Goal: Information Seeking & Learning: Learn about a topic

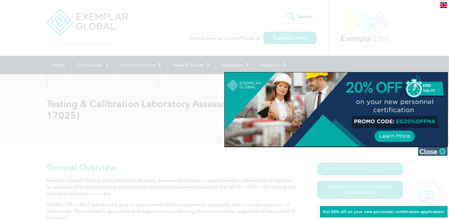
click at [443, 151] on img at bounding box center [433, 151] width 30 height 9
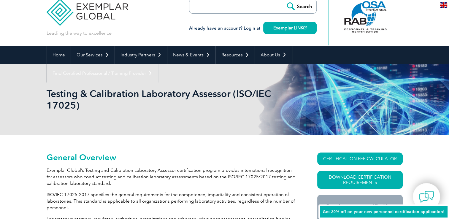
scroll to position [12, 0]
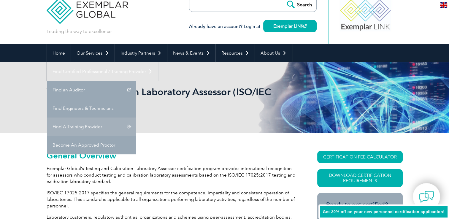
click at [136, 118] on link "Find A Training Provider" at bounding box center [91, 127] width 89 height 18
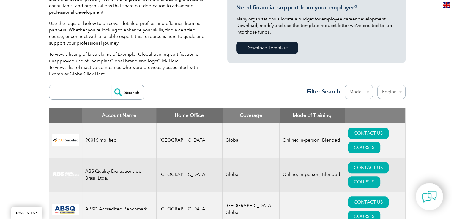
scroll to position [154, 0]
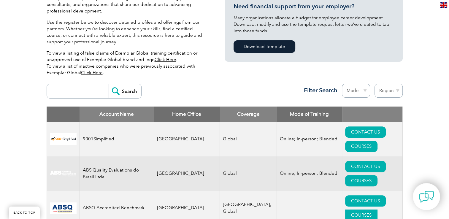
click at [377, 210] on link "COURSES" at bounding box center [361, 215] width 32 height 11
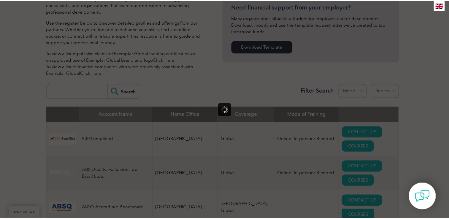
scroll to position [0, 0]
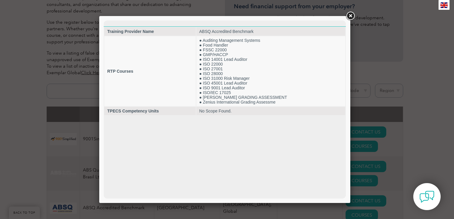
click at [426, 130] on div at bounding box center [227, 109] width 454 height 219
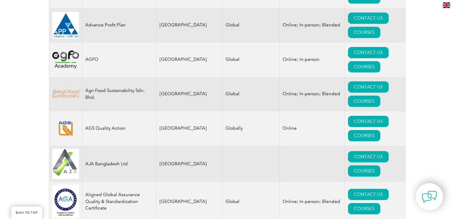
scroll to position [511, 0]
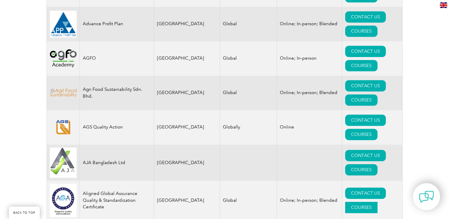
click at [378, 202] on link "COURSES" at bounding box center [361, 207] width 32 height 11
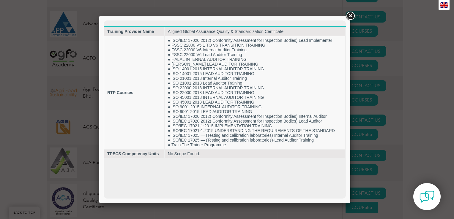
scroll to position [0, 0]
click at [349, 17] on link at bounding box center [350, 16] width 11 height 11
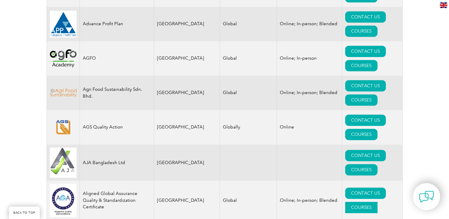
click at [367, 202] on link "COURSES" at bounding box center [361, 207] width 32 height 11
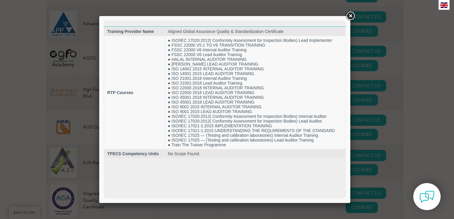
click at [348, 18] on link at bounding box center [350, 16] width 11 height 11
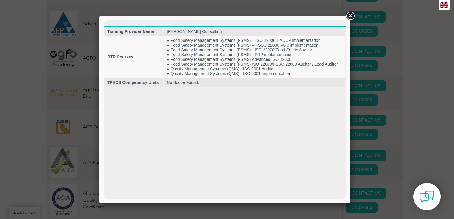
click at [351, 15] on link at bounding box center [350, 16] width 11 height 11
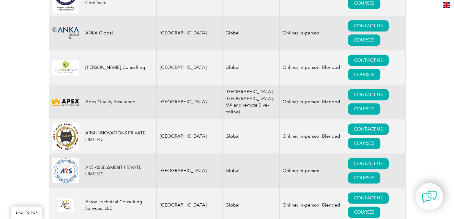
scroll to position [725, 0]
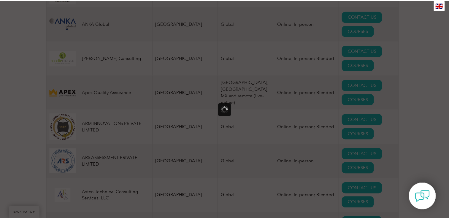
scroll to position [0, 0]
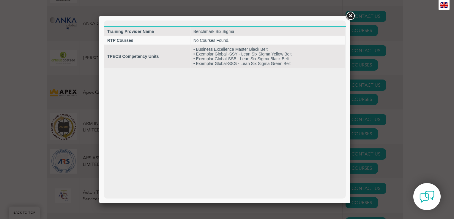
click at [351, 17] on link at bounding box center [350, 16] width 11 height 11
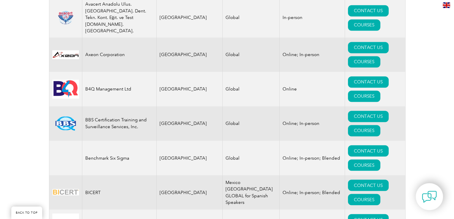
scroll to position [986, 0]
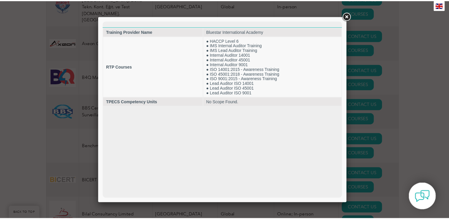
scroll to position [0, 0]
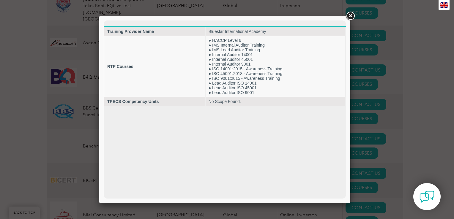
click at [392, 137] on div at bounding box center [227, 109] width 454 height 219
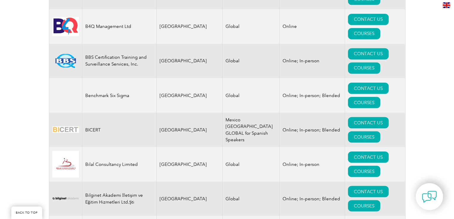
scroll to position [1046, 0]
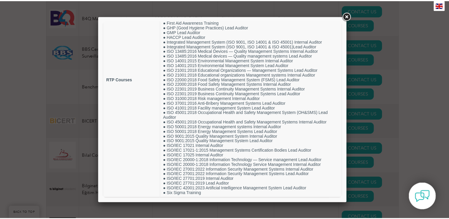
scroll to position [87, 0]
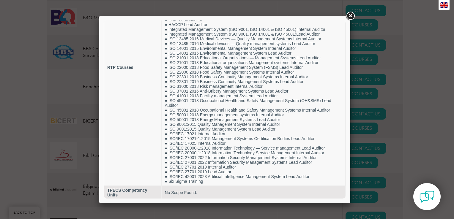
click at [351, 16] on link at bounding box center [350, 16] width 11 height 11
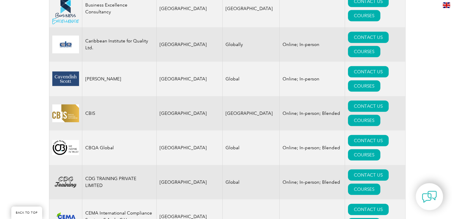
scroll to position [1664, 0]
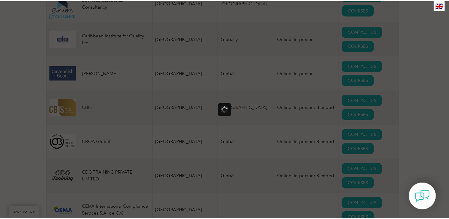
scroll to position [0, 0]
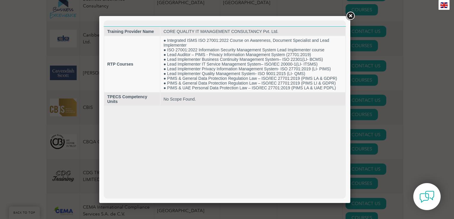
click at [351, 17] on link at bounding box center [350, 16] width 11 height 11
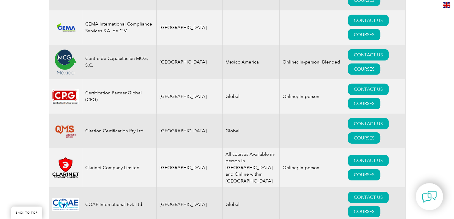
scroll to position [1854, 0]
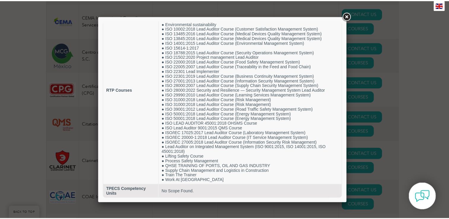
scroll to position [50, 0]
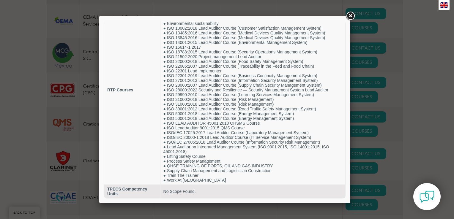
click at [350, 14] on link at bounding box center [350, 16] width 11 height 11
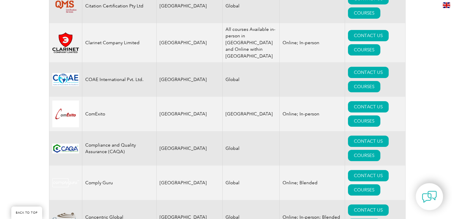
scroll to position [1972, 0]
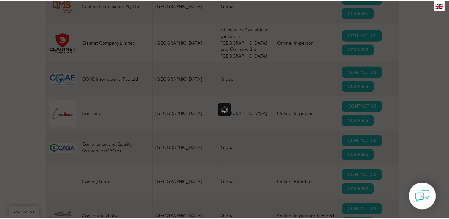
scroll to position [0, 0]
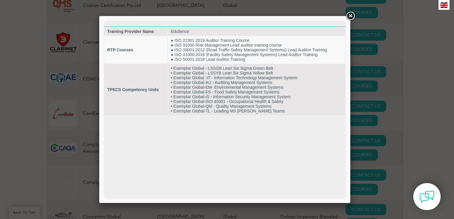
click at [349, 16] on link at bounding box center [350, 16] width 11 height 11
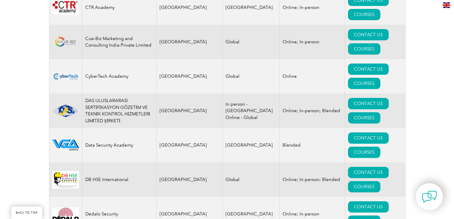
scroll to position [2424, 0]
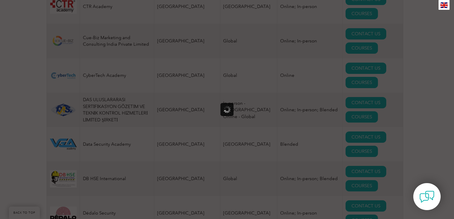
scroll to position [0, 0]
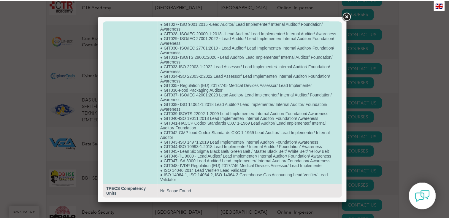
scroll to position [295, 0]
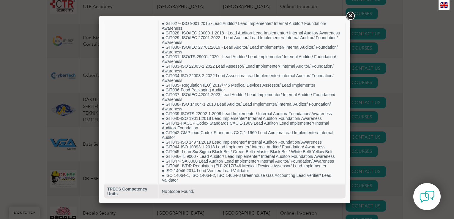
click at [349, 14] on link at bounding box center [350, 16] width 11 height 11
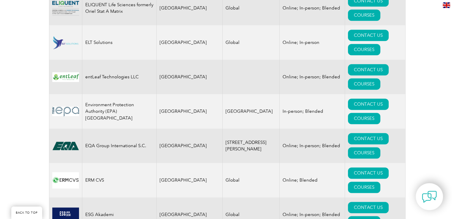
scroll to position [3018, 0]
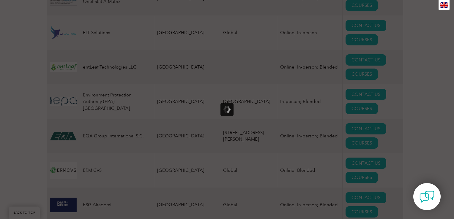
scroll to position [0, 0]
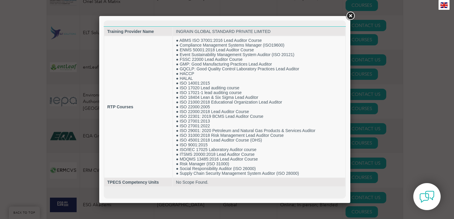
click at [350, 13] on link at bounding box center [350, 16] width 11 height 11
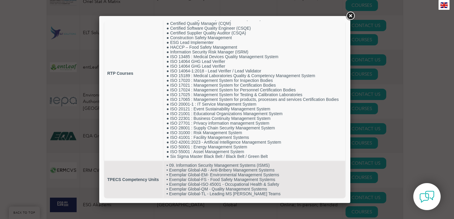
scroll to position [60, 0]
click at [348, 16] on link at bounding box center [350, 16] width 11 height 11
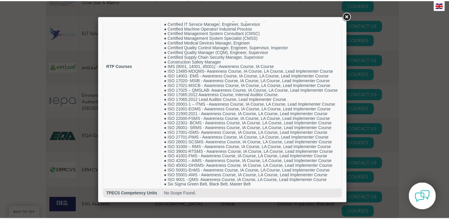
scroll to position [115, 0]
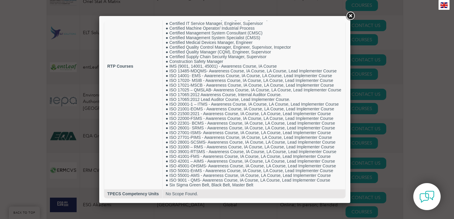
click at [351, 17] on link at bounding box center [350, 16] width 11 height 11
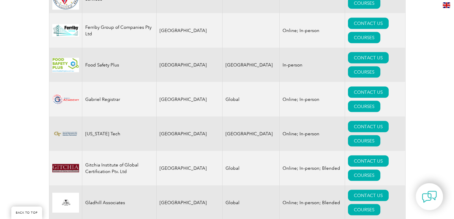
scroll to position [3366, 0]
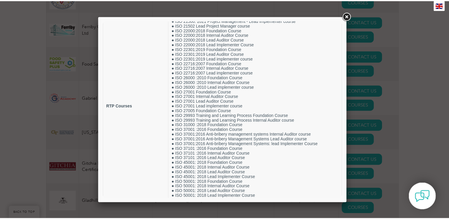
scroll to position [111, 0]
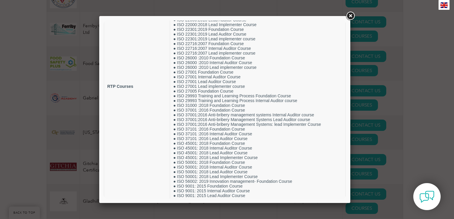
click at [351, 14] on link at bounding box center [350, 16] width 11 height 11
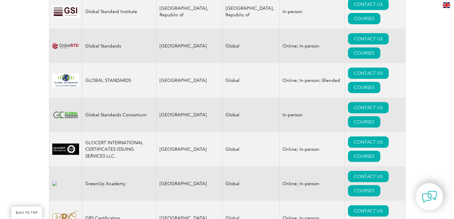
scroll to position [3679, 0]
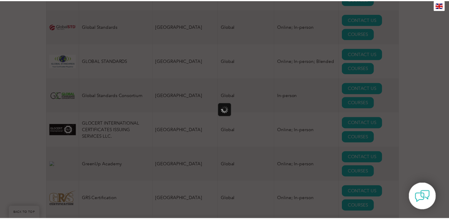
scroll to position [0, 0]
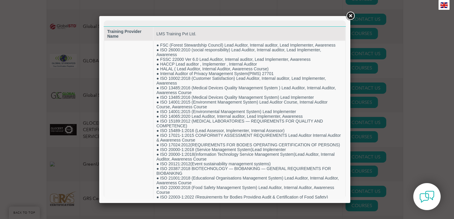
click at [351, 16] on link at bounding box center [350, 16] width 11 height 11
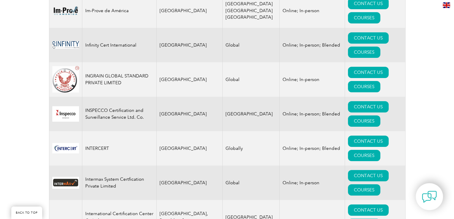
scroll to position [4317, 0]
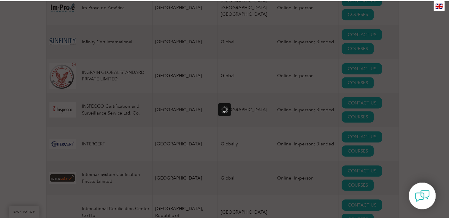
scroll to position [0, 0]
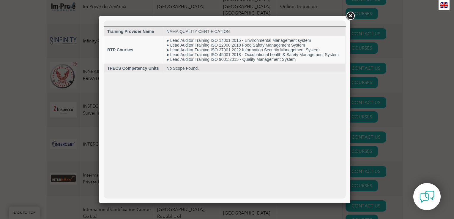
click at [349, 16] on link at bounding box center [350, 16] width 11 height 11
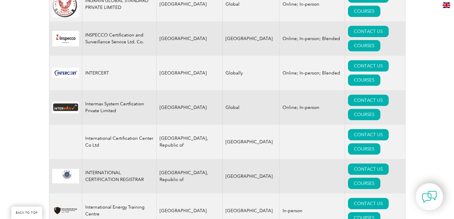
scroll to position [4396, 0]
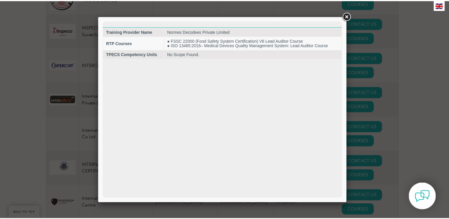
scroll to position [0, 0]
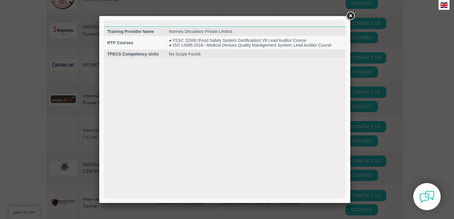
click at [350, 16] on link at bounding box center [350, 16] width 11 height 11
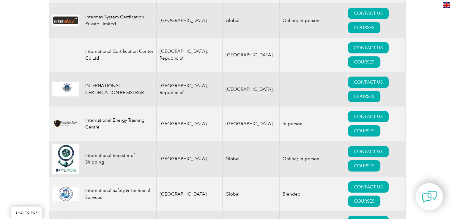
scroll to position [4483, 0]
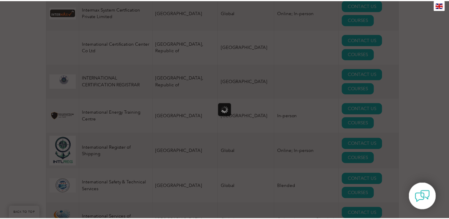
scroll to position [0, 0]
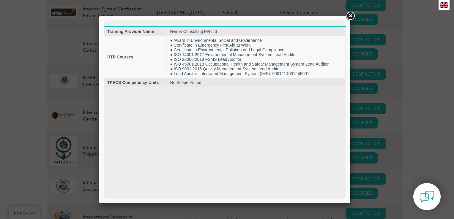
click at [350, 16] on link at bounding box center [350, 16] width 11 height 11
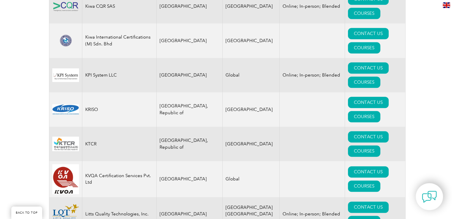
scroll to position [5212, 0]
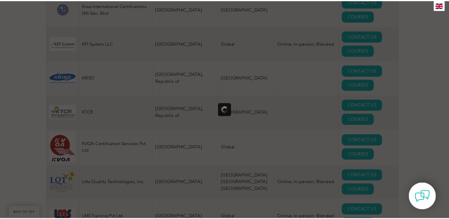
scroll to position [0, 0]
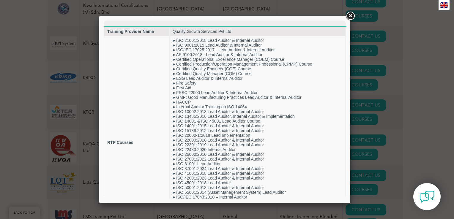
click at [351, 18] on link at bounding box center [350, 16] width 11 height 11
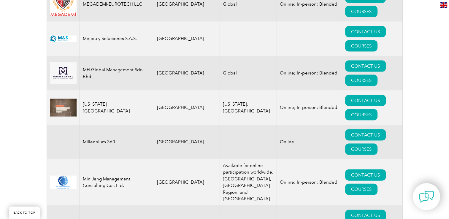
scroll to position [5735, 0]
